Goal: Information Seeking & Learning: Learn about a topic

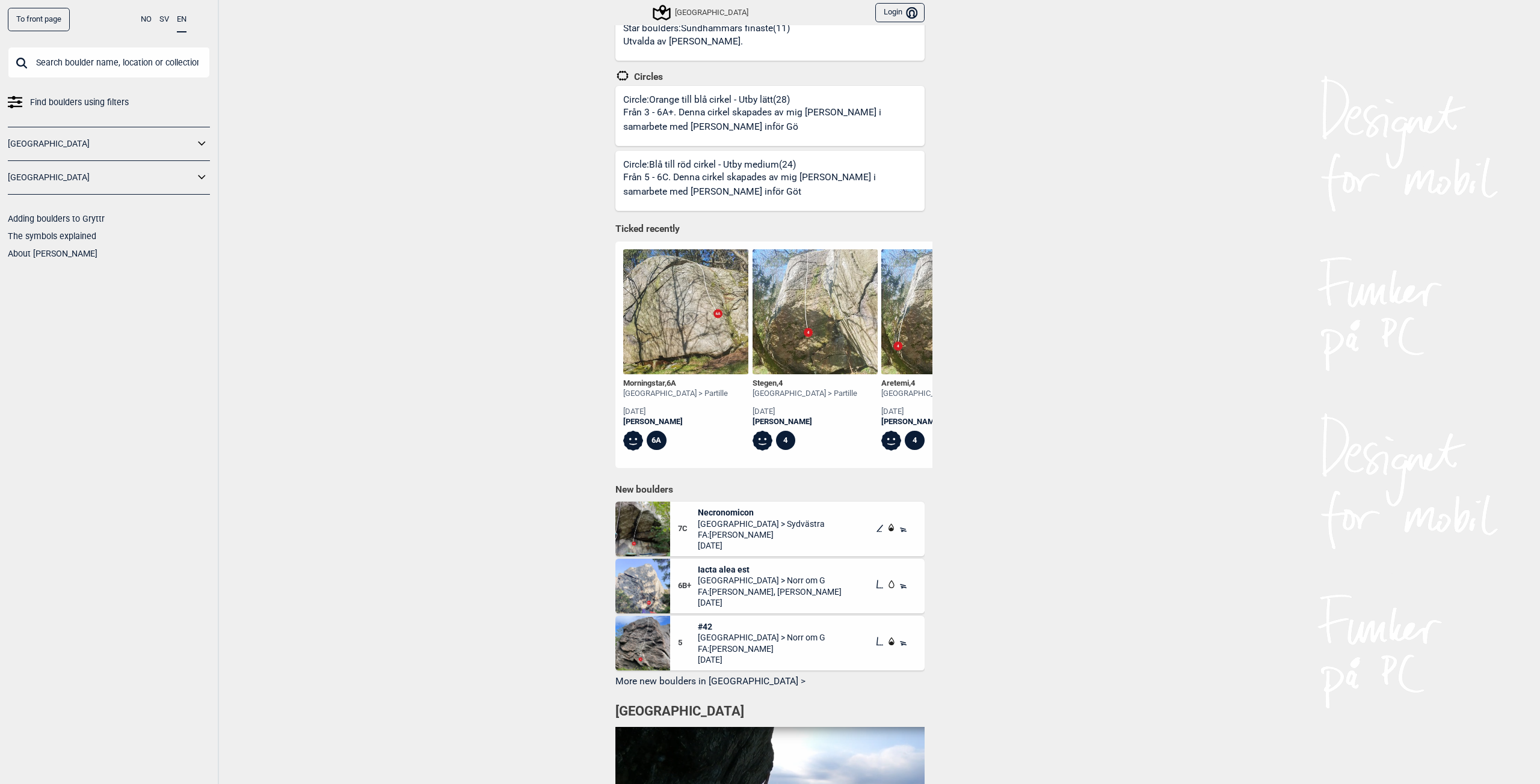
scroll to position [661, 0]
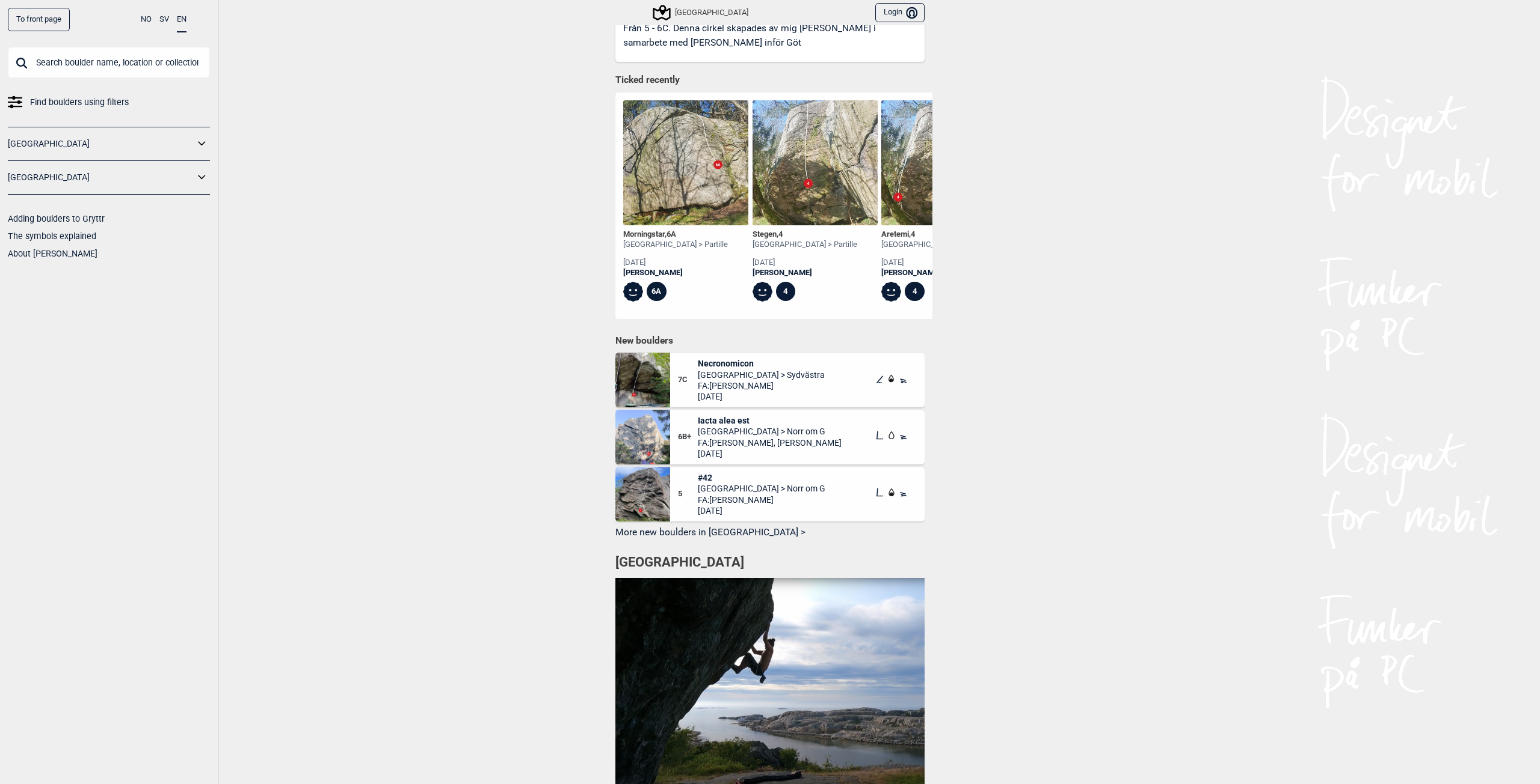
click at [737, 359] on span "Necronomicon" at bounding box center [760, 364] width 127 height 11
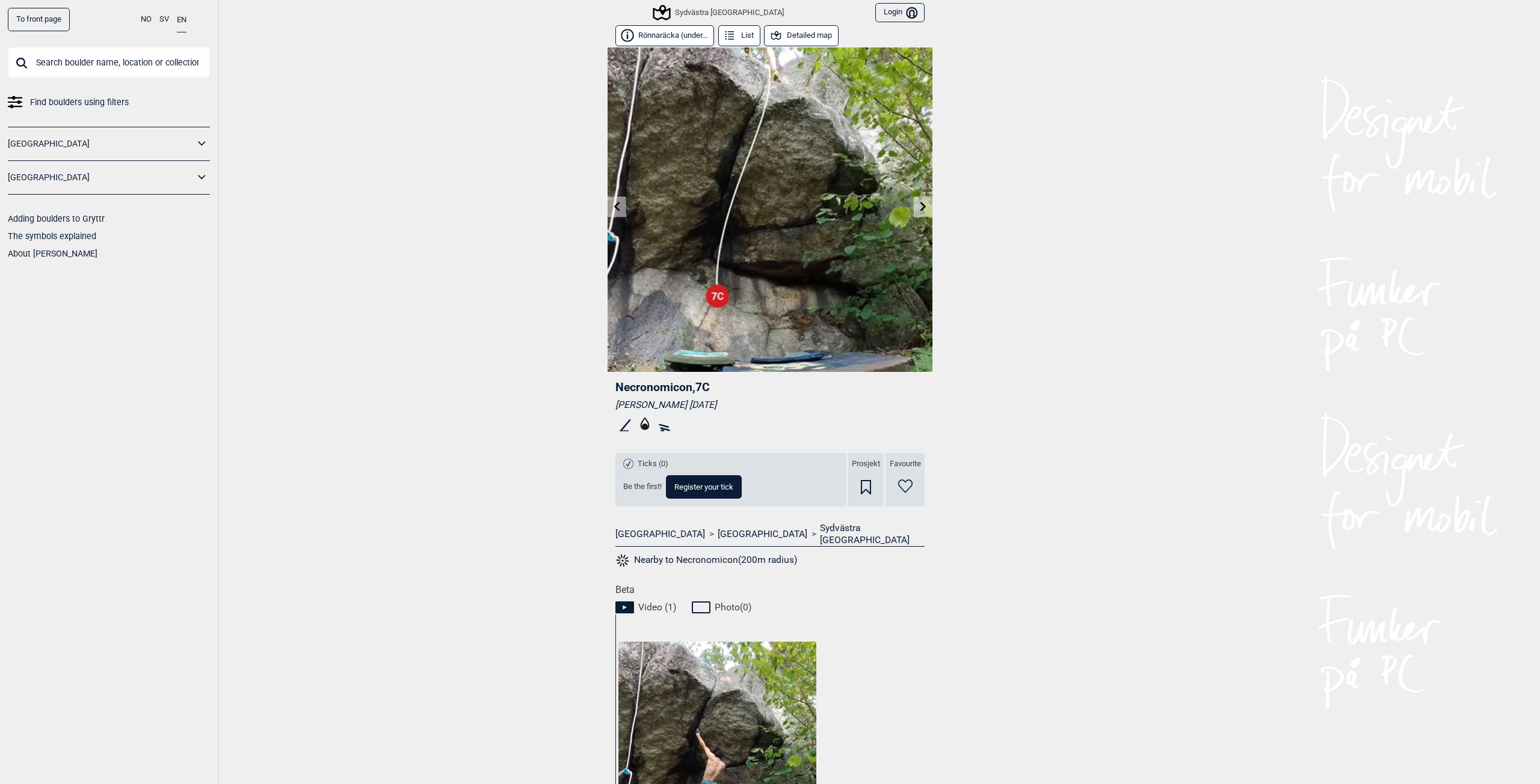
click at [702, 37] on button "Rönnaräcka (under..." at bounding box center [665, 35] width 99 height 21
click at [800, 36] on button "Detailed map" at bounding box center [801, 35] width 75 height 21
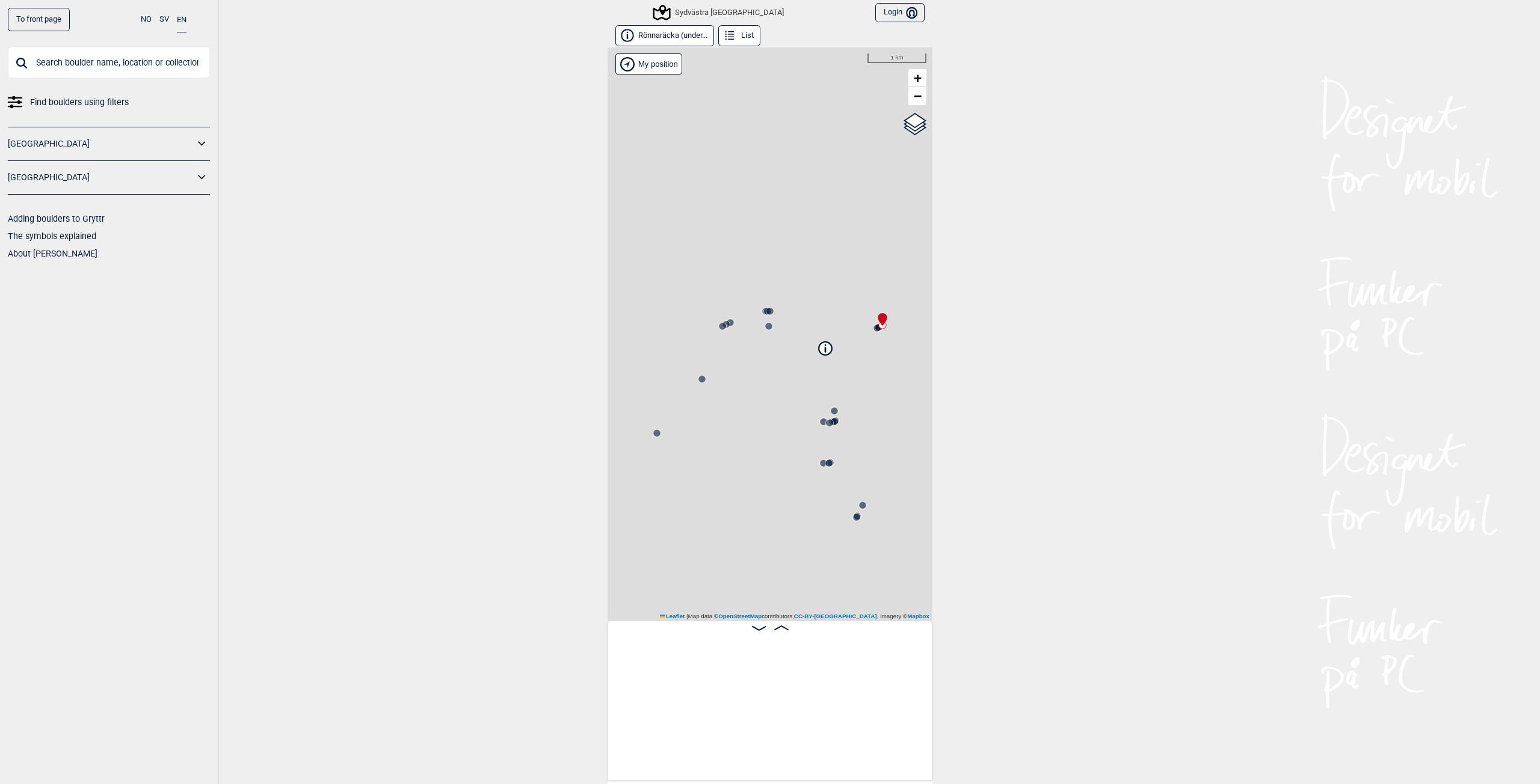
scroll to position [0, 94]
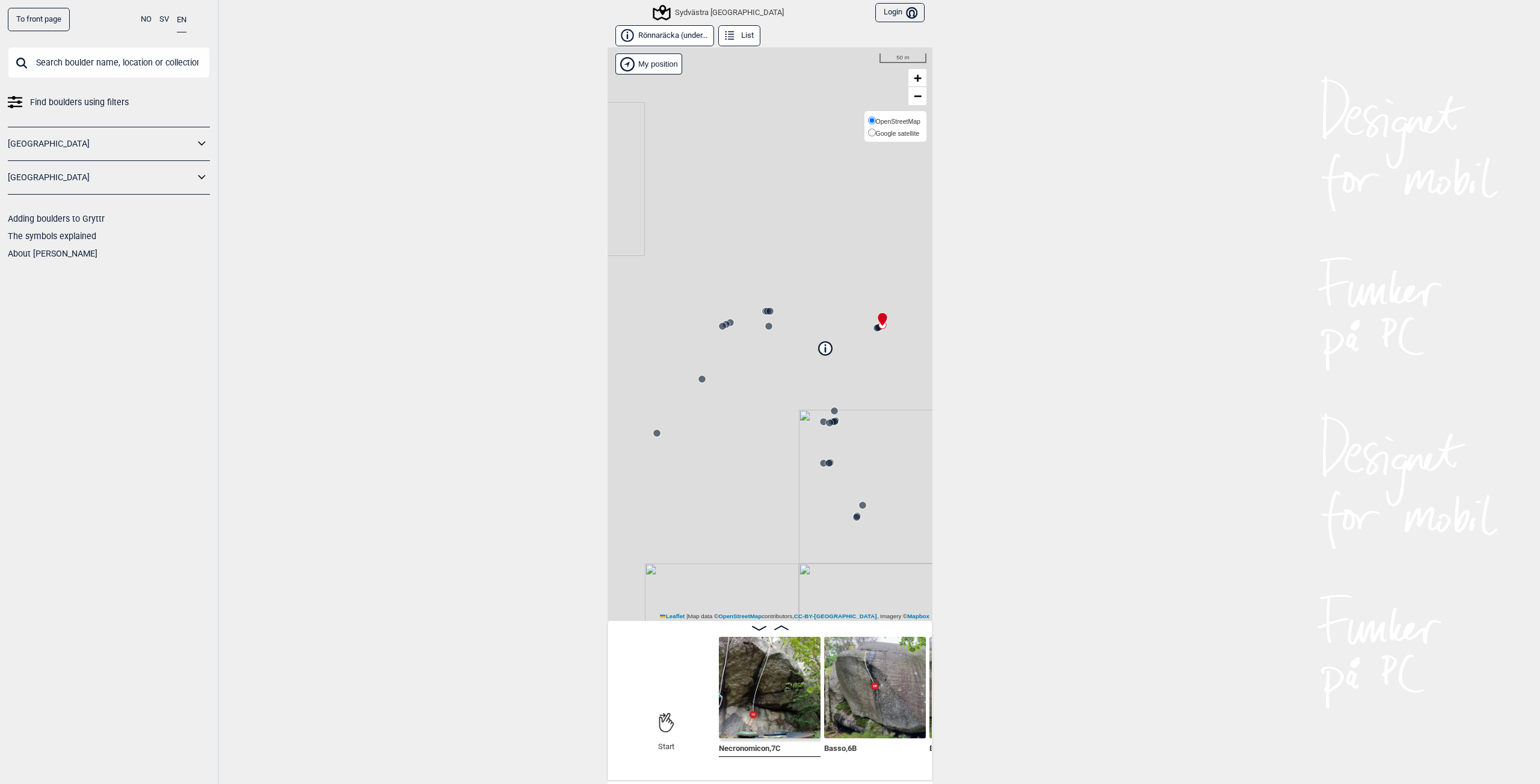
click at [892, 130] on span "Google satellite" at bounding box center [898, 134] width 44 height 7
click at [876, 130] on input "Google satellite" at bounding box center [872, 132] width 8 height 8
radio input "true"
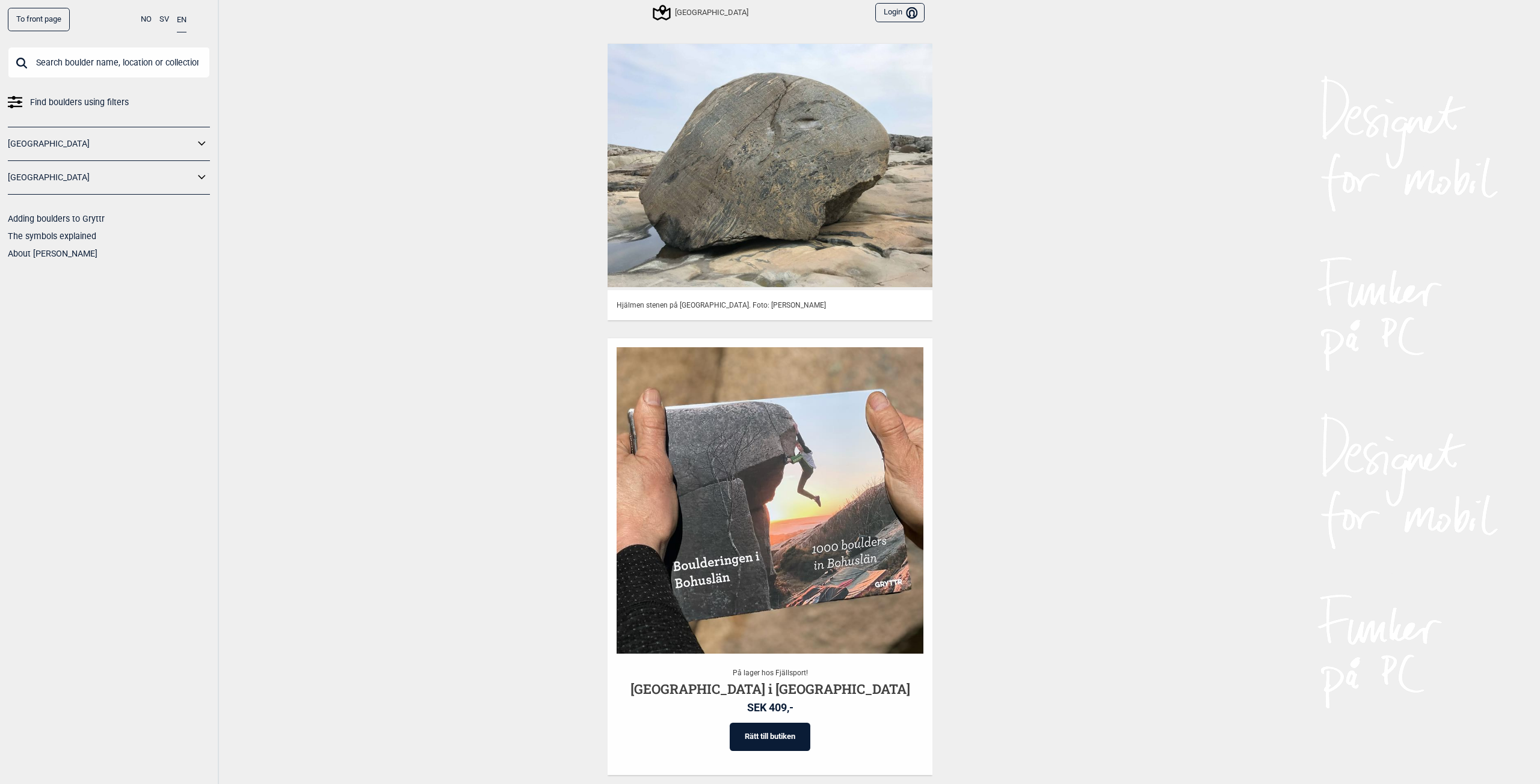
scroll to position [1708, 0]
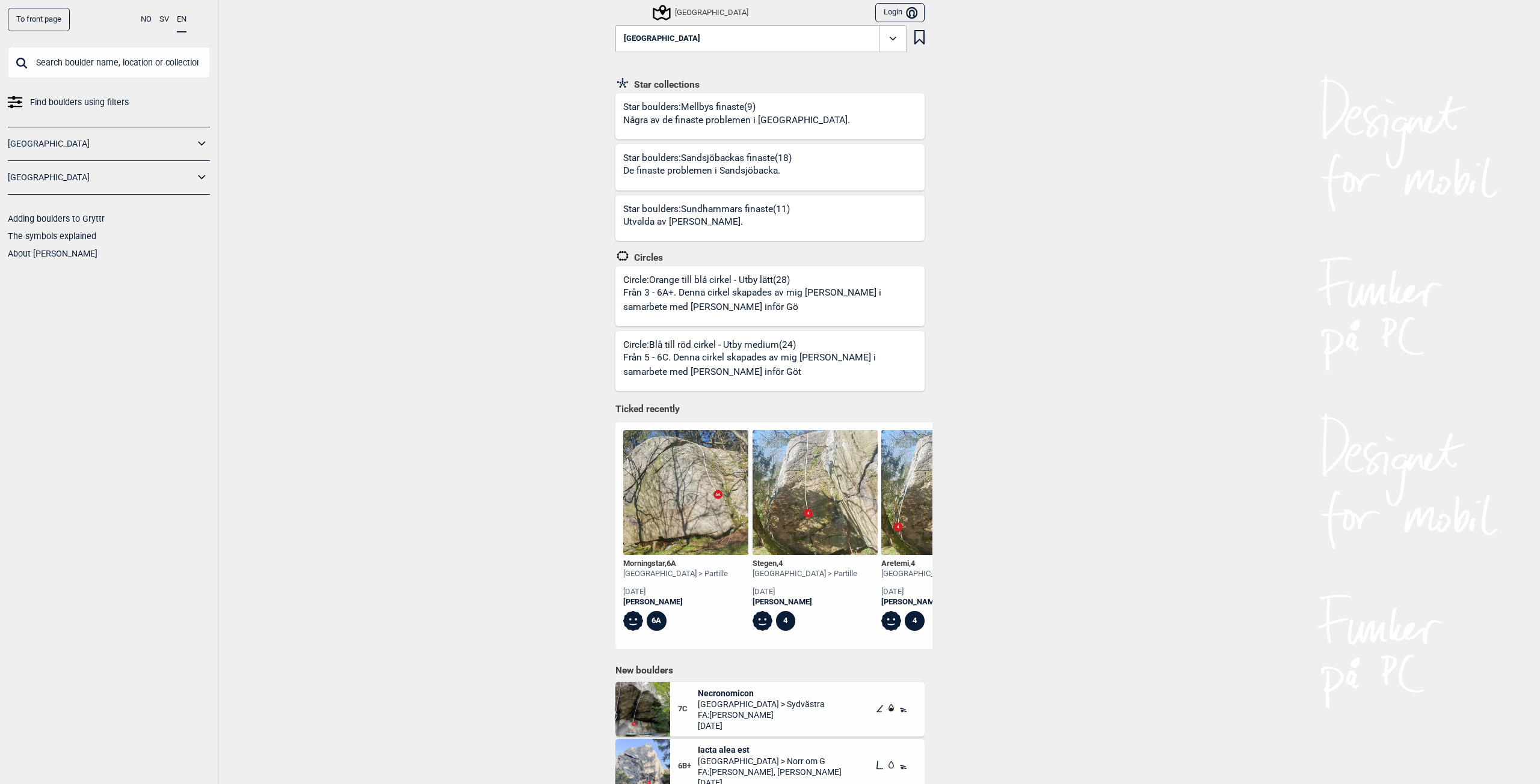
click at [201, 182] on icon at bounding box center [201, 177] width 15 height 17
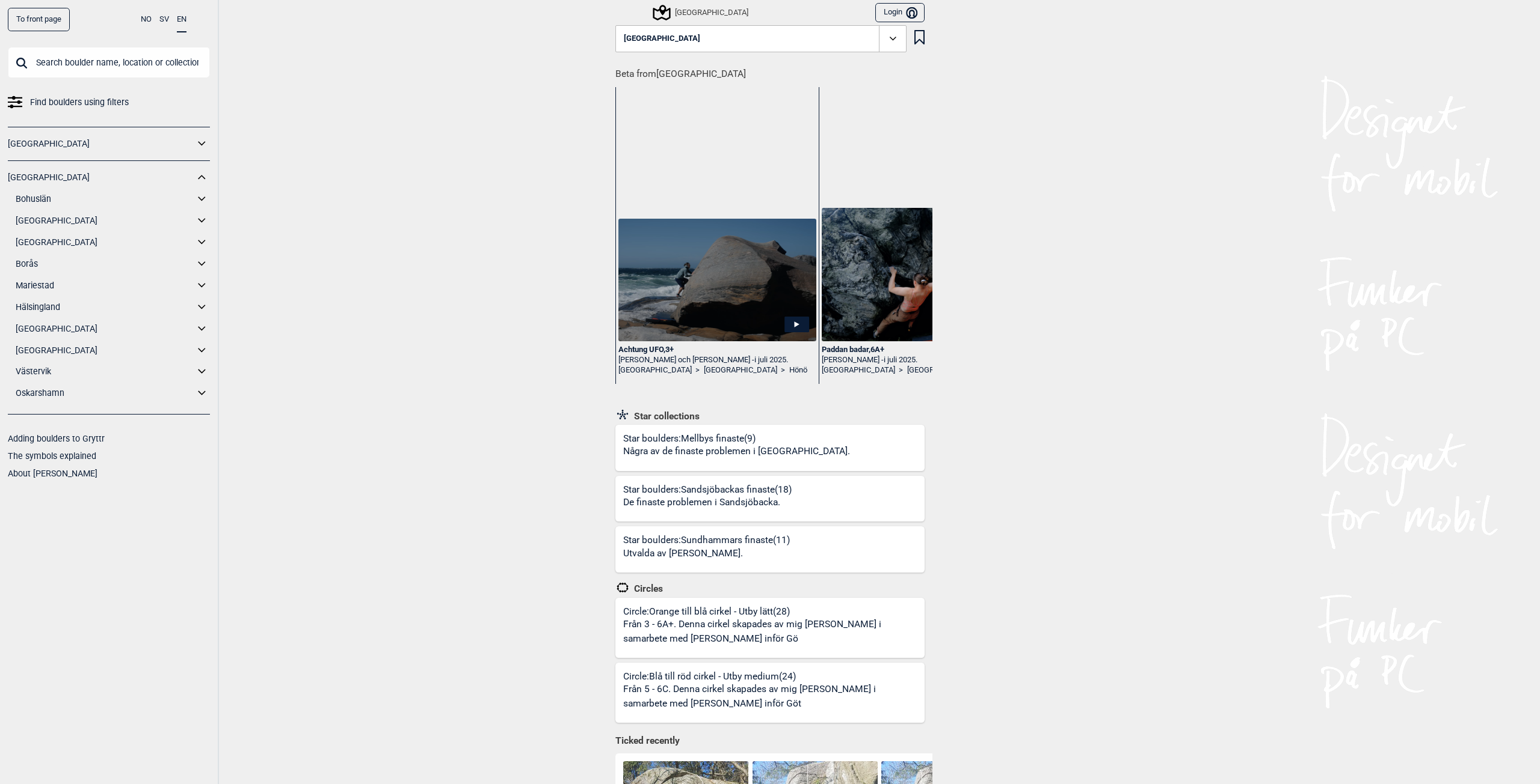
click at [106, 220] on link "Södra Bohuslän" at bounding box center [104, 220] width 179 height 17
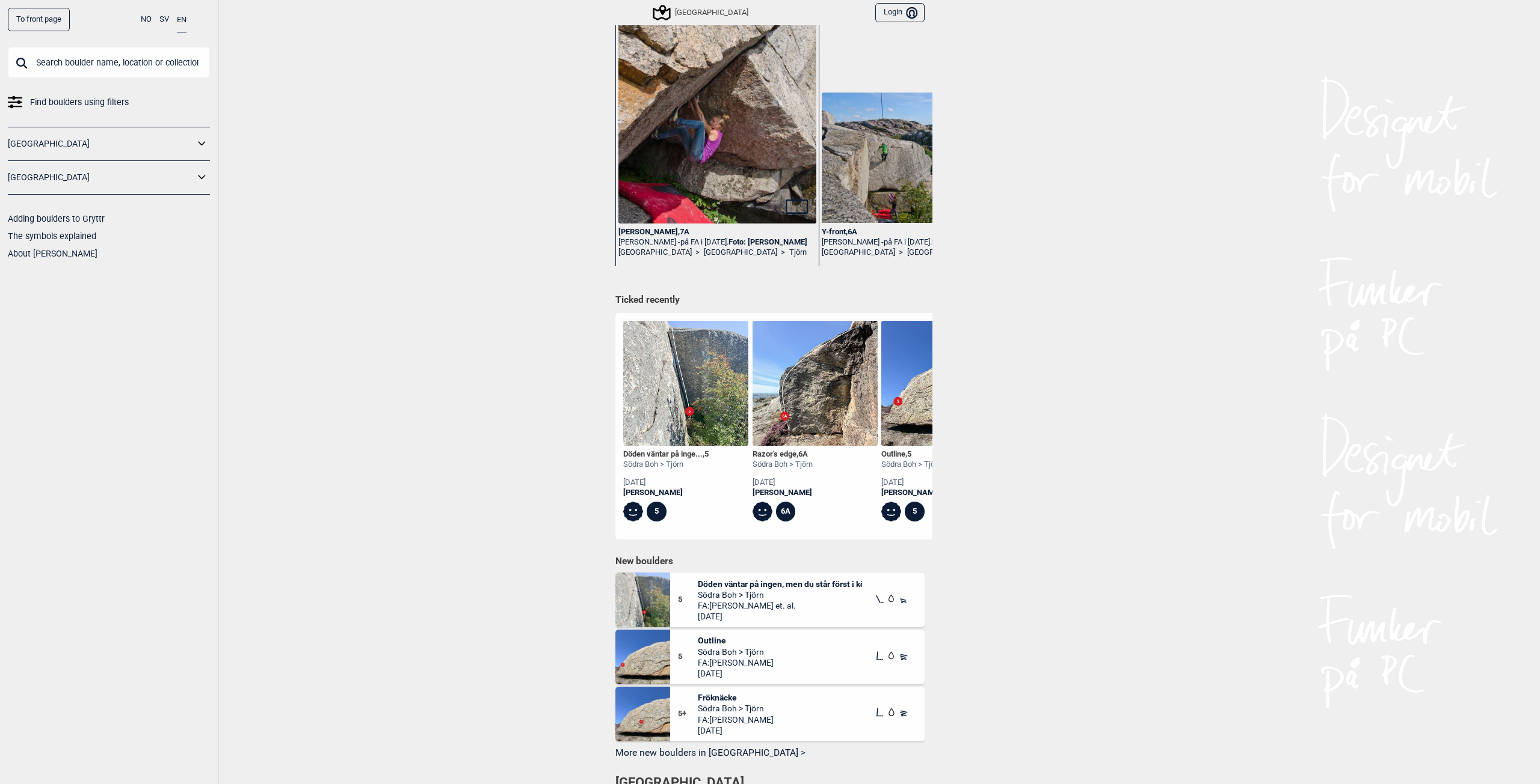
scroll to position [120, 0]
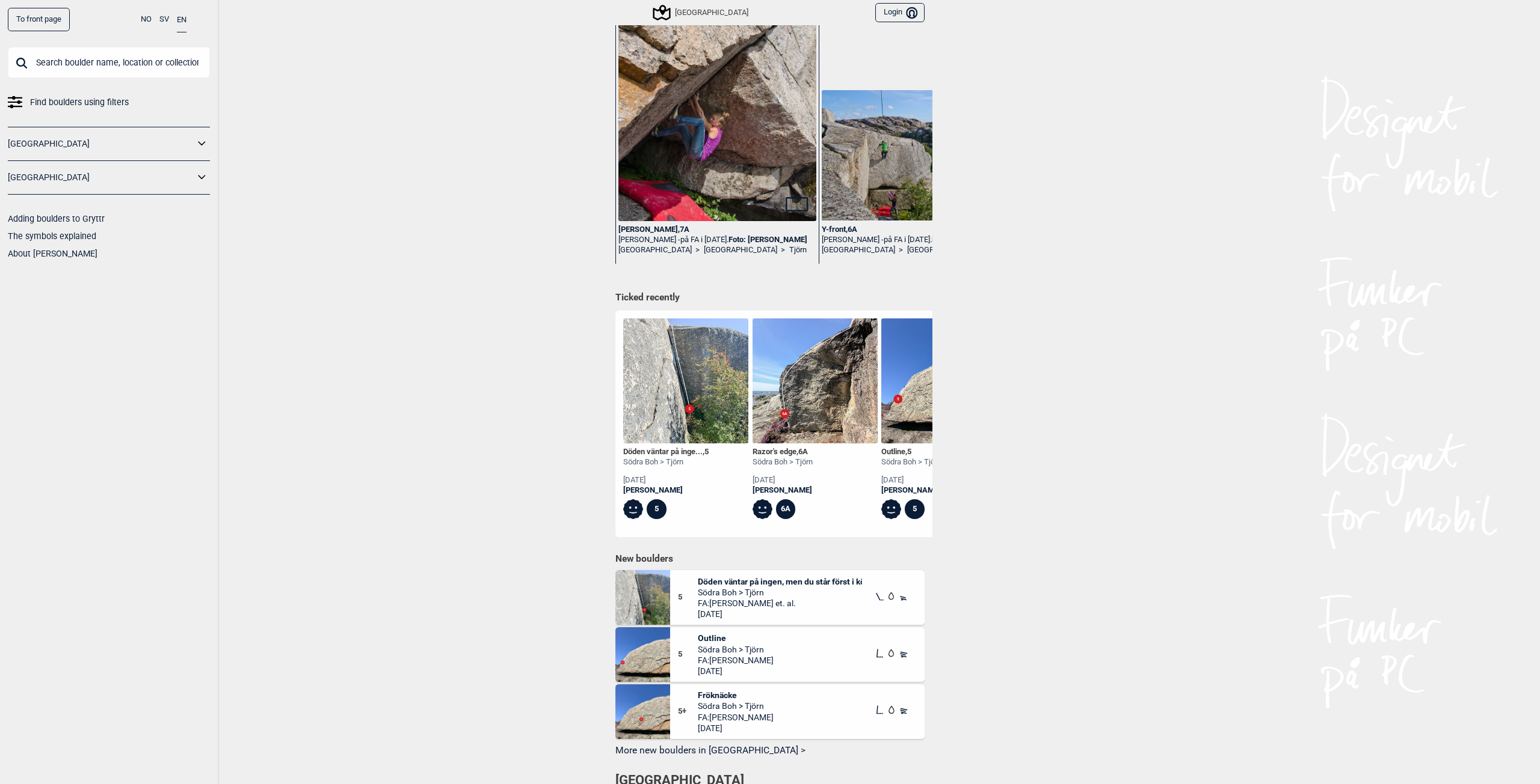
click at [693, 418] on img at bounding box center [685, 381] width 125 height 125
